Goal: Find specific page/section: Find specific page/section

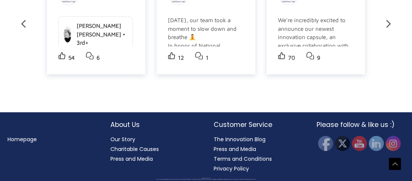
scroll to position [1640, 0]
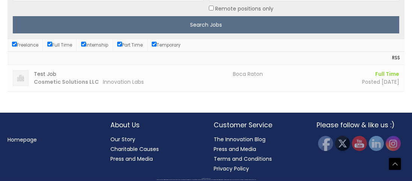
scroll to position [316, 0]
type input "boca raton"
click at [13, 16] on input "Search Jobs" at bounding box center [206, 24] width 387 height 17
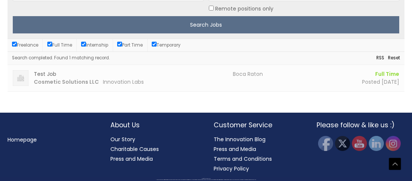
click at [63, 74] on h3 "Test Job" at bounding box center [131, 74] width 194 height 8
